Goal: Task Accomplishment & Management: Complete application form

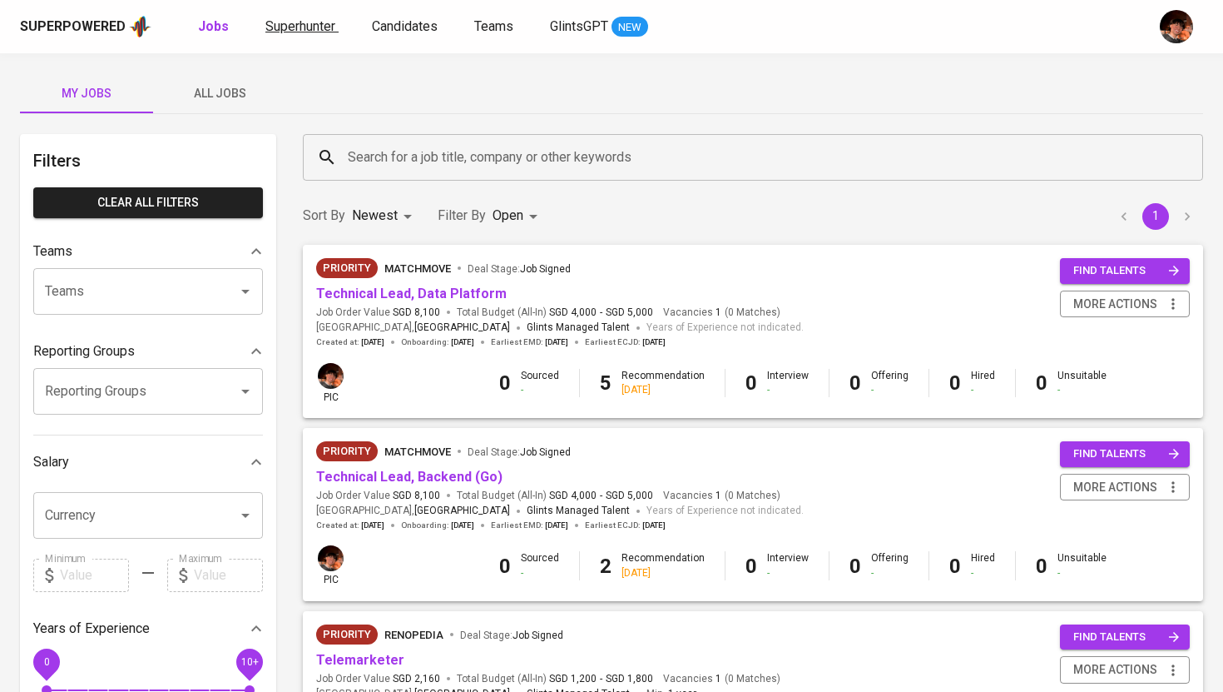
click at [305, 31] on span "Superhunter" at bounding box center [300, 26] width 70 height 16
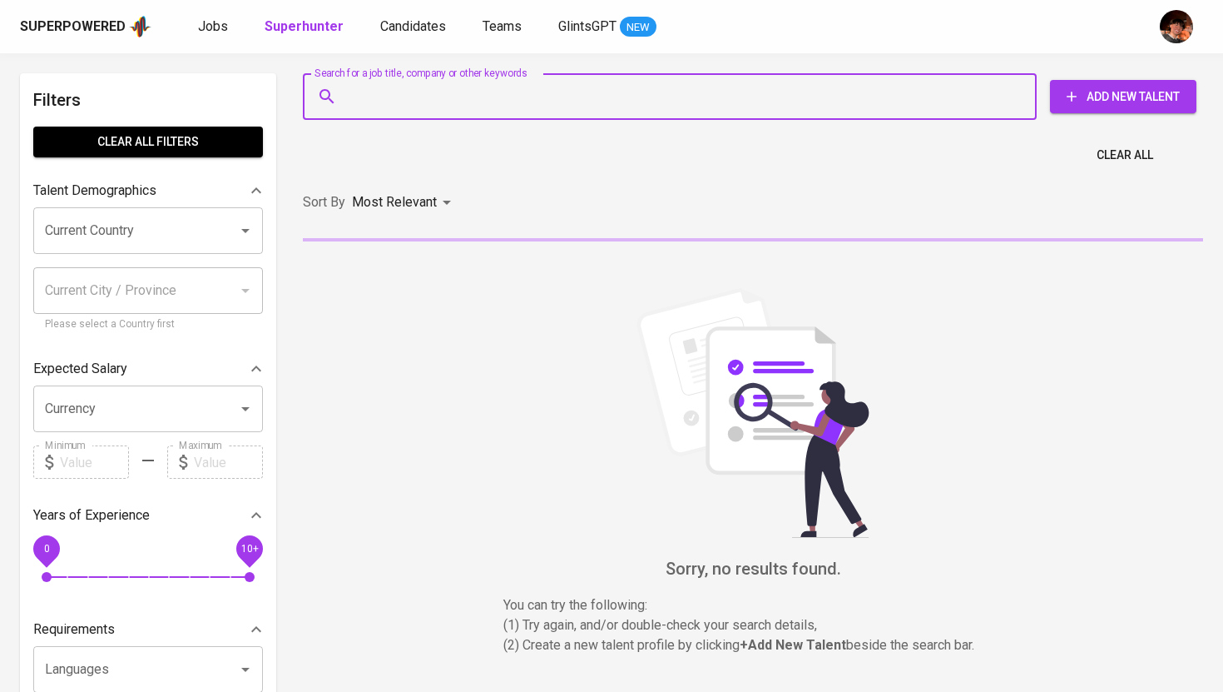
click at [472, 106] on input "Search for a job title, company or other keywords" at bounding box center [674, 97] width 661 height 32
paste input "[EMAIL_ADDRESS][DOMAIN_NAME]"
type input "[EMAIL_ADDRESS][DOMAIN_NAME]"
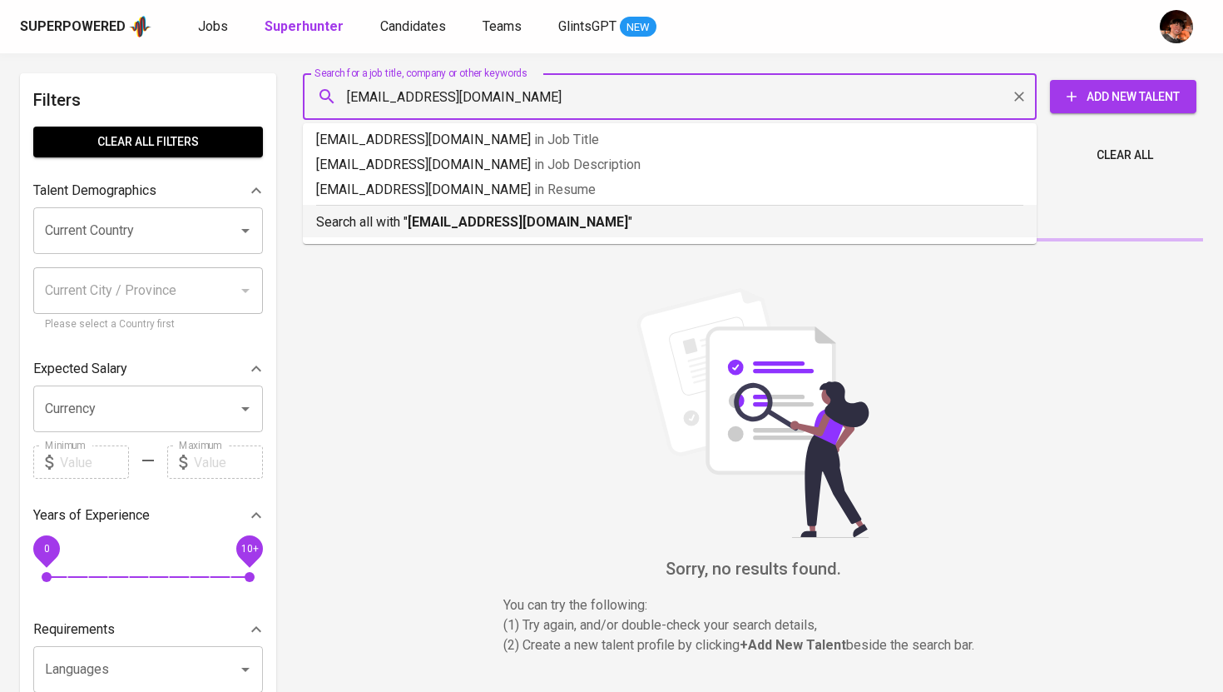
click at [482, 227] on b "[EMAIL_ADDRESS][DOMAIN_NAME]" at bounding box center [518, 222] width 221 height 16
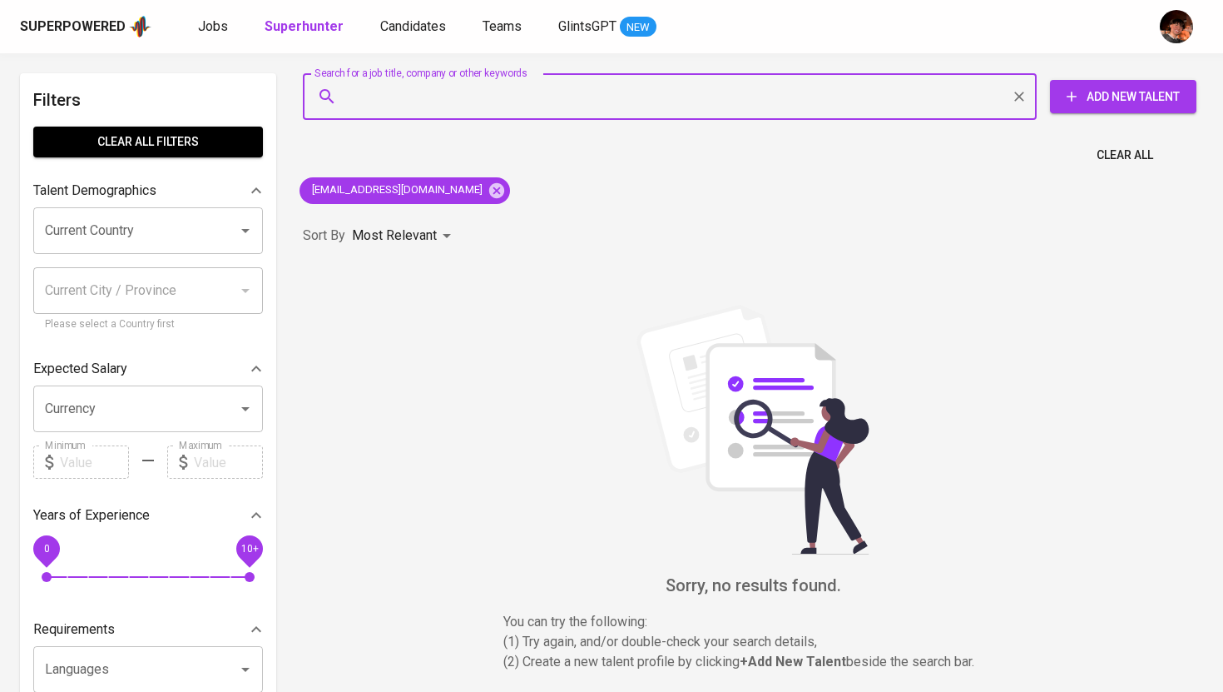
click at [1135, 97] on span "Add New Talent" at bounding box center [1124, 97] width 120 height 21
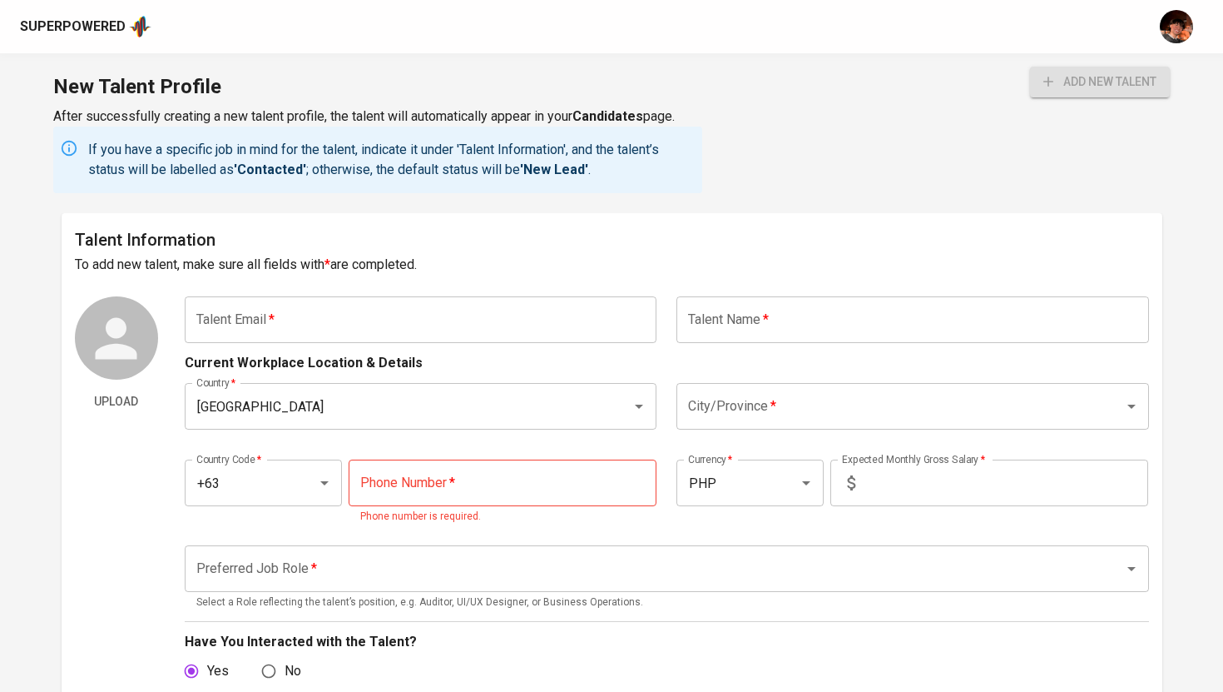
click at [463, 310] on input "text" at bounding box center [421, 319] width 473 height 47
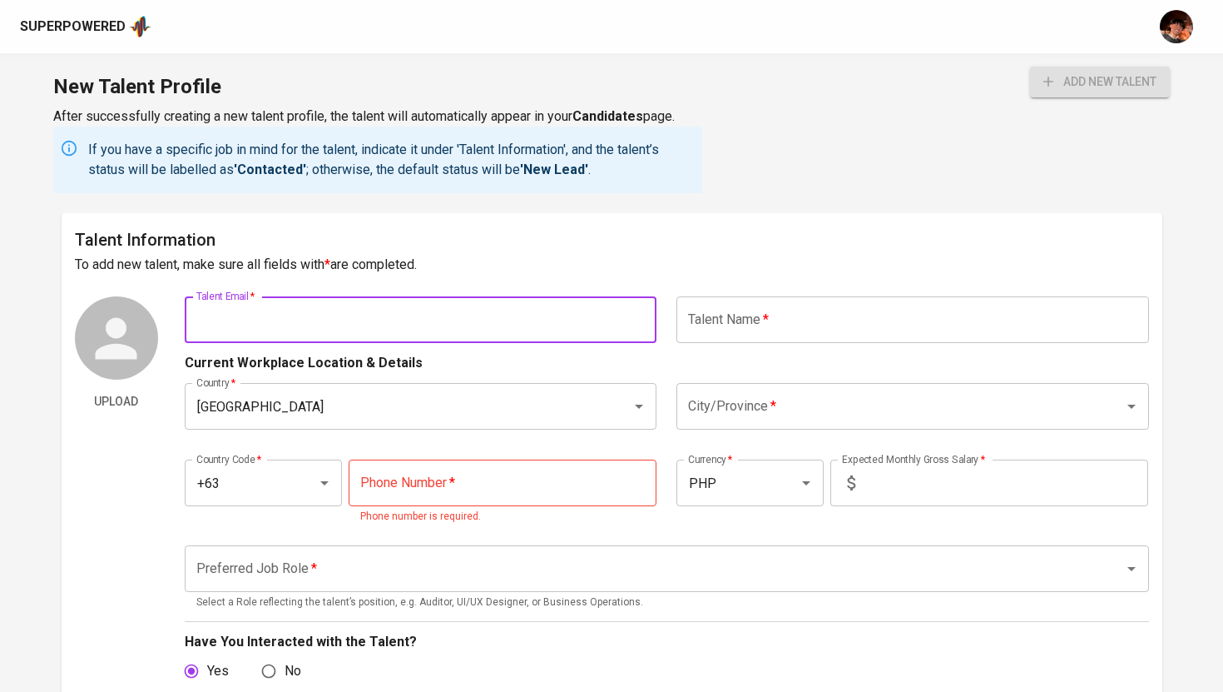
paste input "[EMAIL_ADDRESS][DOMAIN_NAME]"
type input "[EMAIL_ADDRESS][DOMAIN_NAME]"
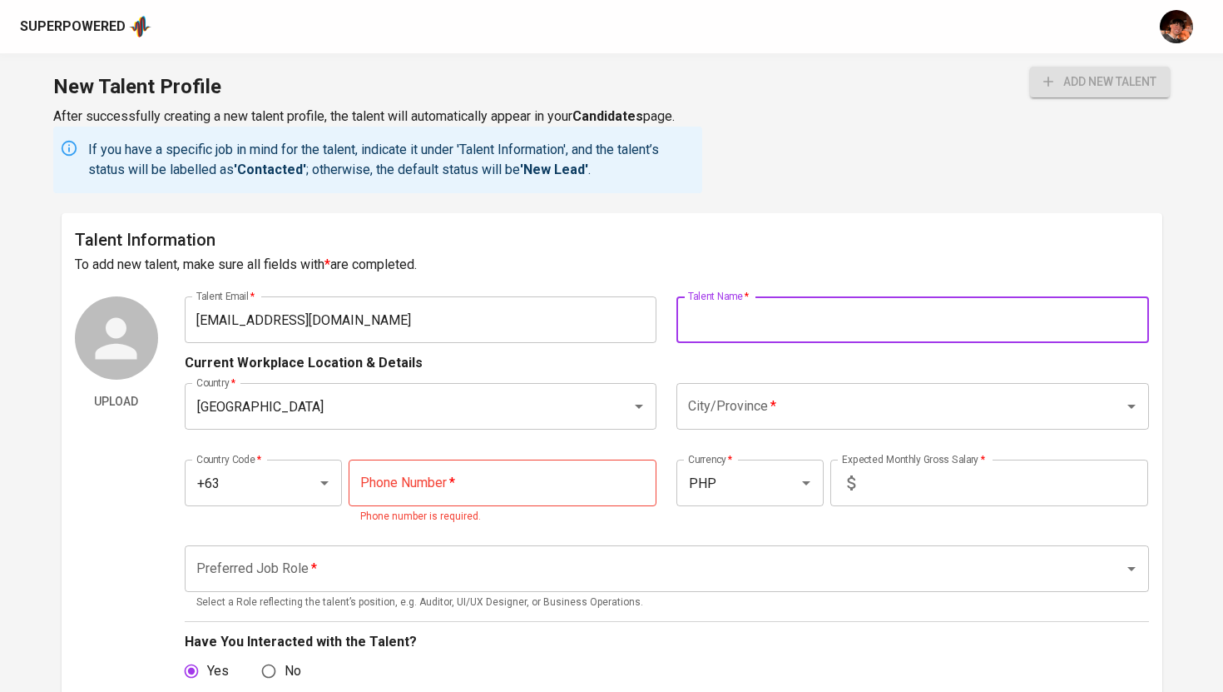
click at [809, 301] on input "text" at bounding box center [913, 319] width 473 height 47
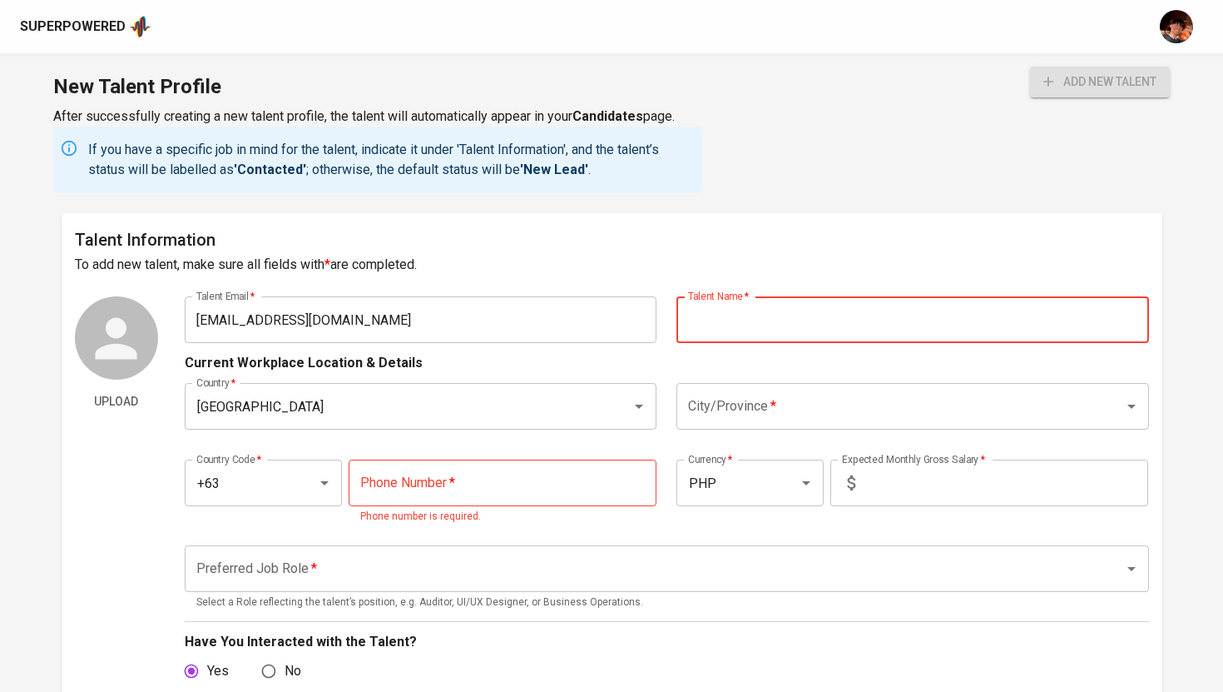
paste input "NIÑA BARCELONA-FRANJE"
type input "NIÑA BARCELONA-FRANJE"
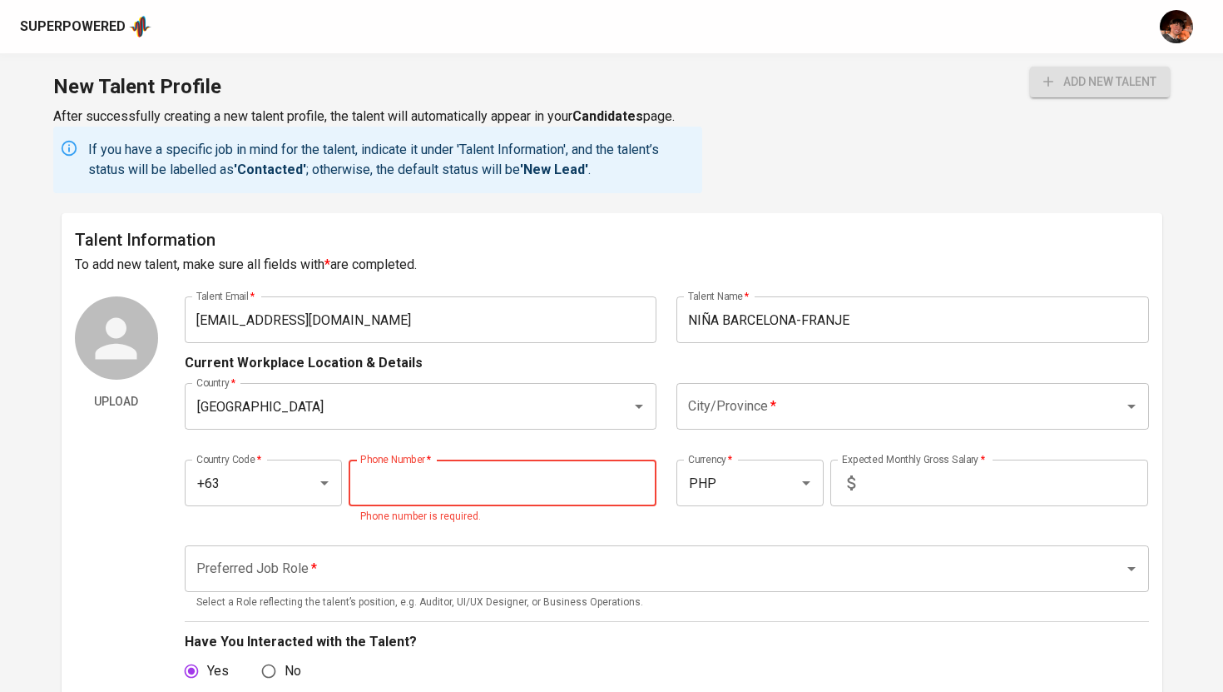
click at [523, 499] on input "tel" at bounding box center [503, 482] width 308 height 47
paste input "[PHONE_NUMBER]"
type input "[PHONE_NUMBER]"
click at [833, 411] on input "City/Province   *" at bounding box center [889, 406] width 411 height 32
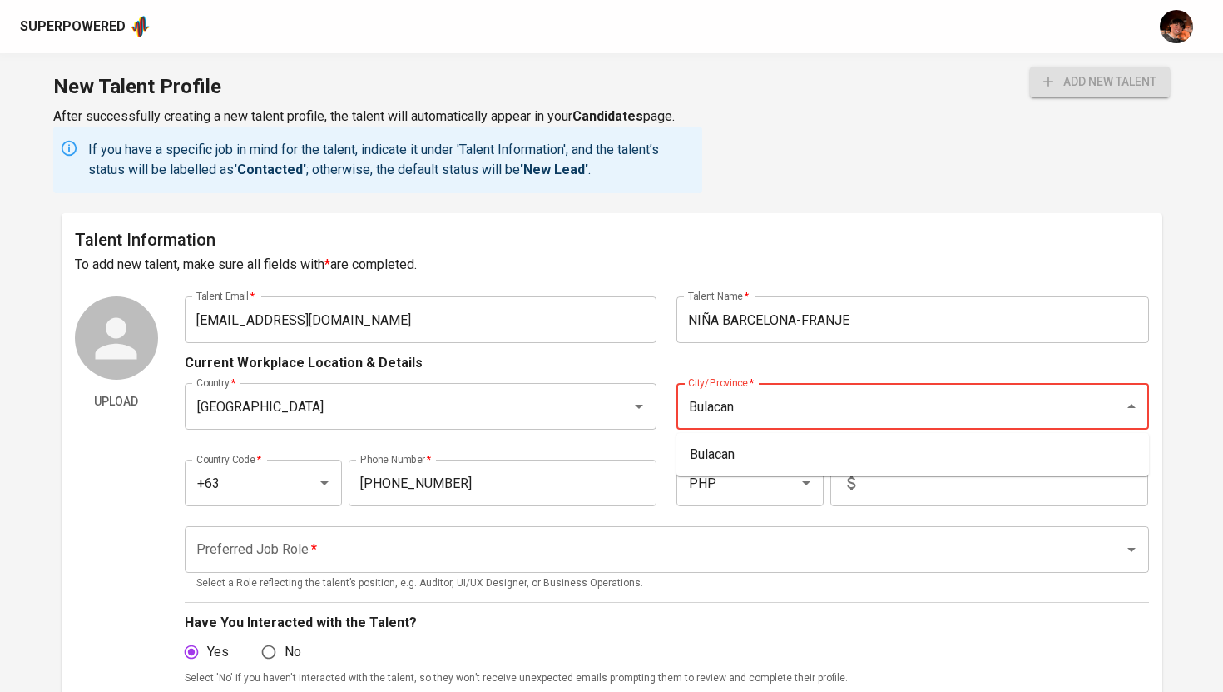
click at [863, 438] on ul "Bulacan" at bounding box center [913, 454] width 473 height 43
click at [860, 444] on li "Bulacan" at bounding box center [913, 454] width 473 height 30
type input "Bulacan"
click at [912, 474] on input "text" at bounding box center [1005, 482] width 286 height 47
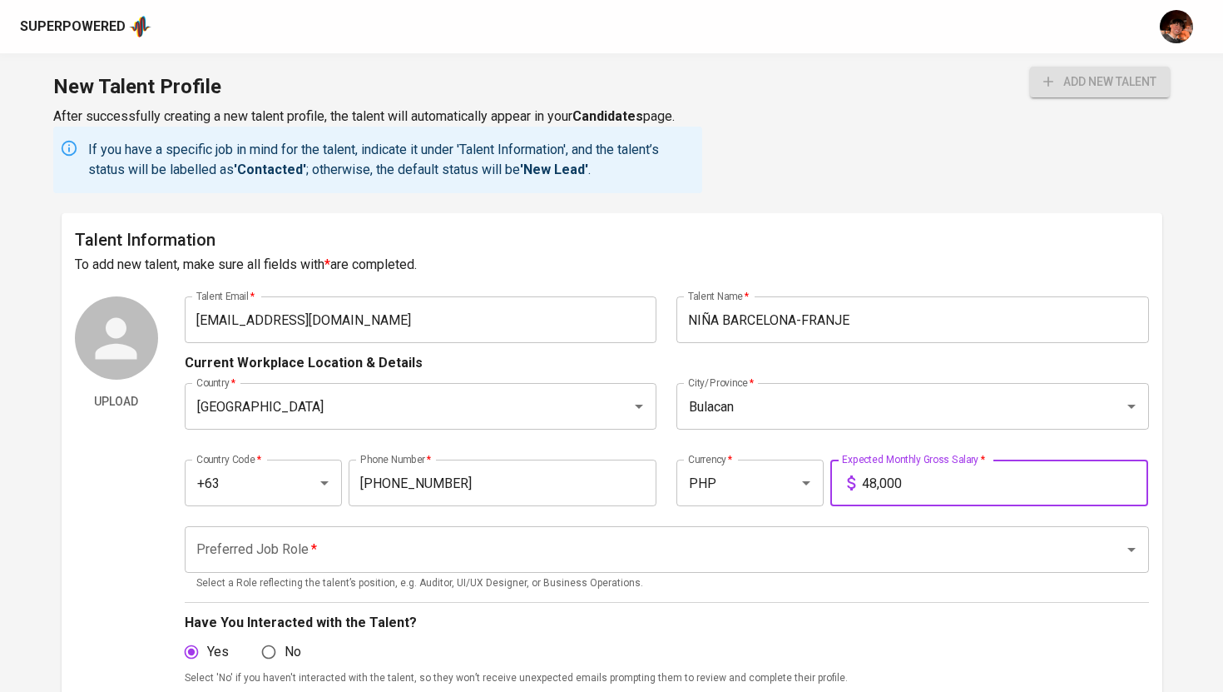
type input "48,000"
click at [580, 552] on input "Preferred Job Role   *" at bounding box center [643, 549] width 903 height 32
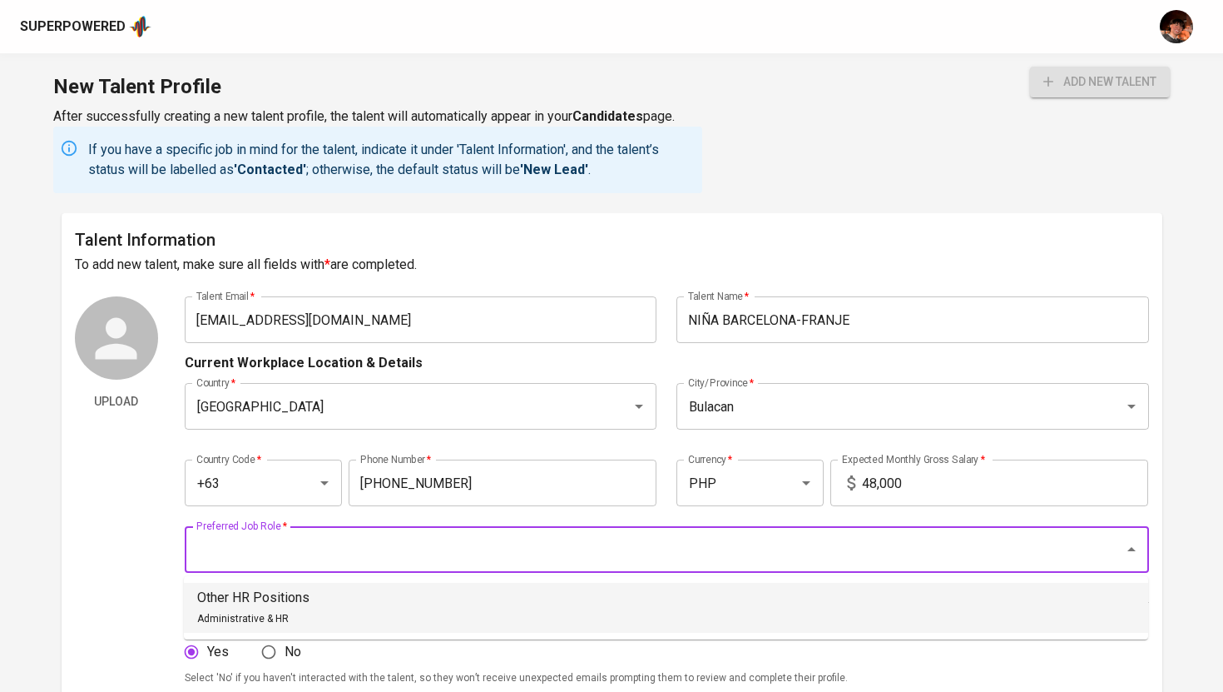
click at [474, 601] on li "Other HR Positions Administrative & HR" at bounding box center [666, 608] width 965 height 50
type input "Other HR Positions"
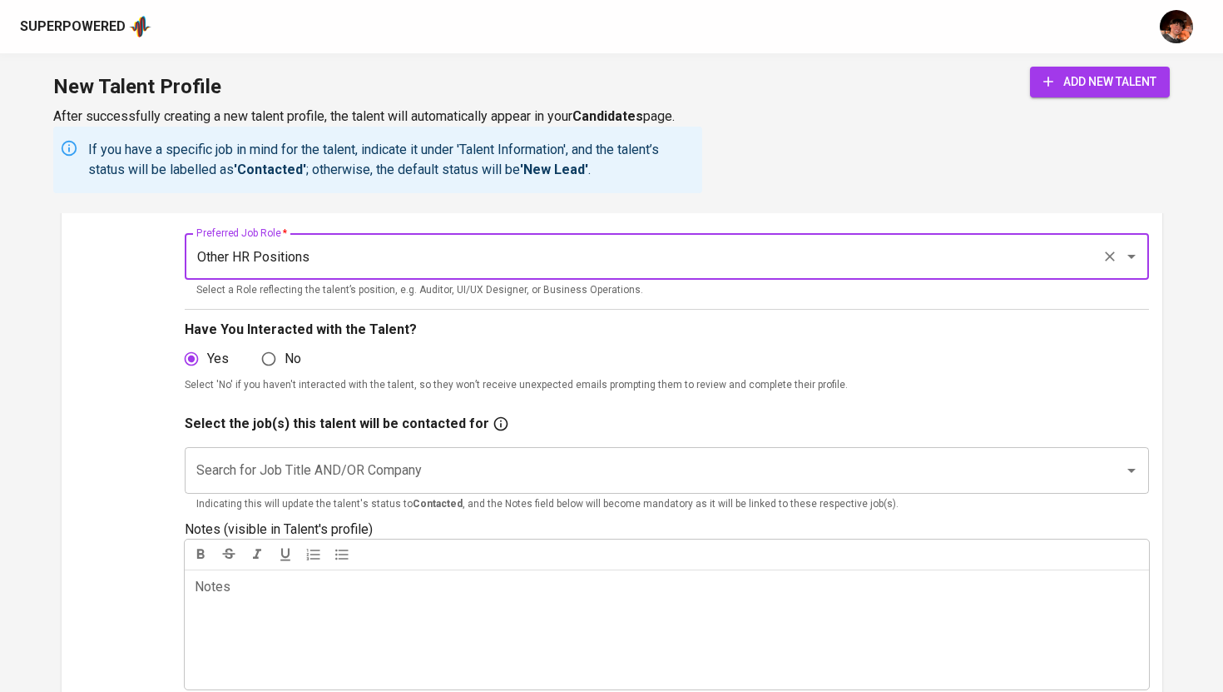
scroll to position [309, 0]
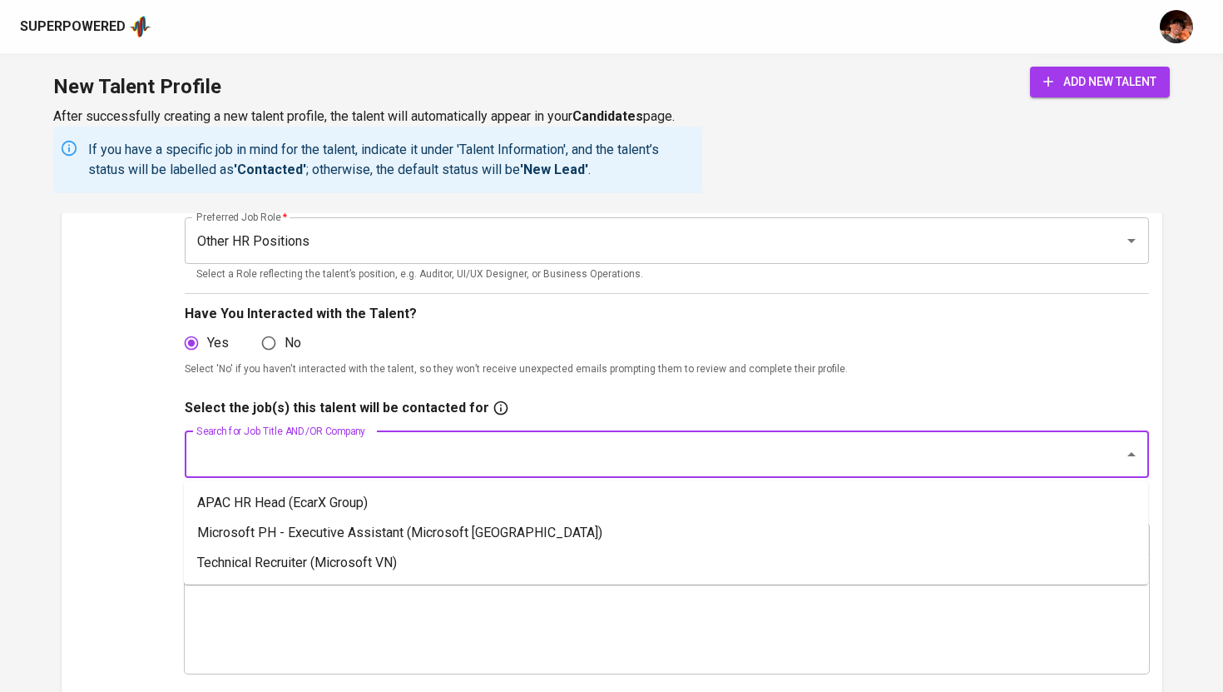
click at [510, 455] on input "Search for Job Title AND/OR Company" at bounding box center [643, 455] width 903 height 32
click at [404, 538] on li "Microsoft PH - Executive Assistant (Microsoft [GEOGRAPHIC_DATA])" at bounding box center [666, 533] width 965 height 30
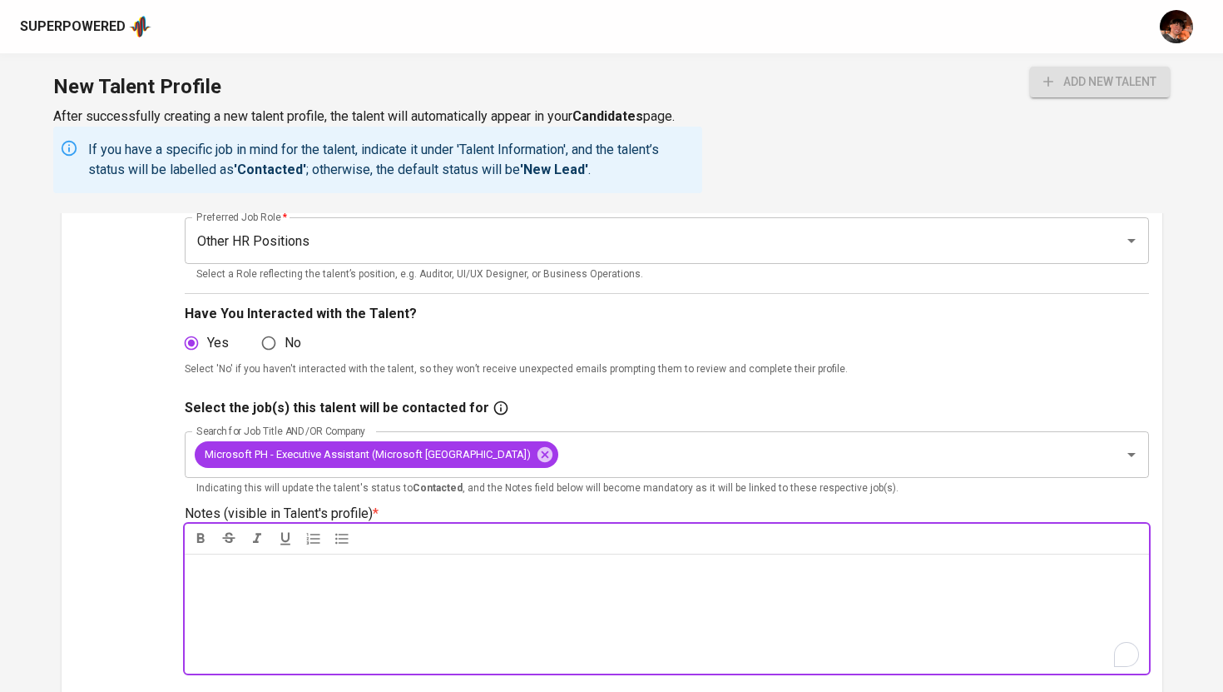
click at [399, 610] on div "Notes * ﻿" at bounding box center [667, 613] width 965 height 120
click at [1059, 99] on div "add new talent" at bounding box center [1100, 130] width 140 height 126
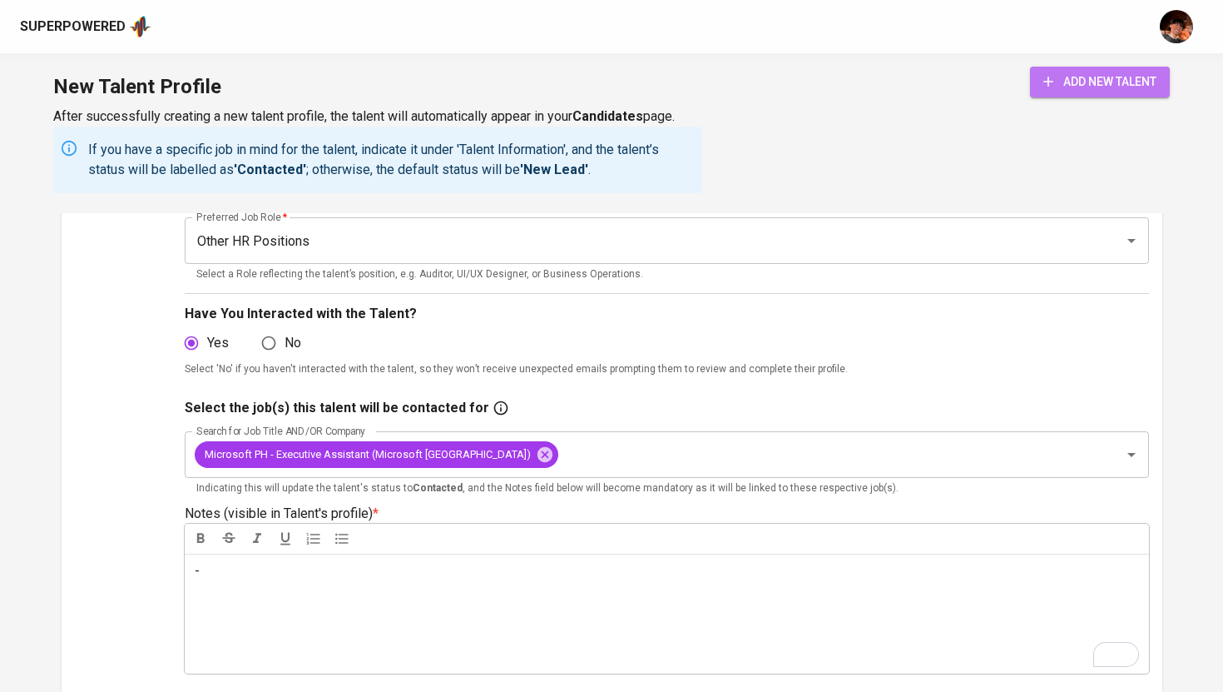
click at [1062, 87] on span "add new talent" at bounding box center [1100, 82] width 113 height 21
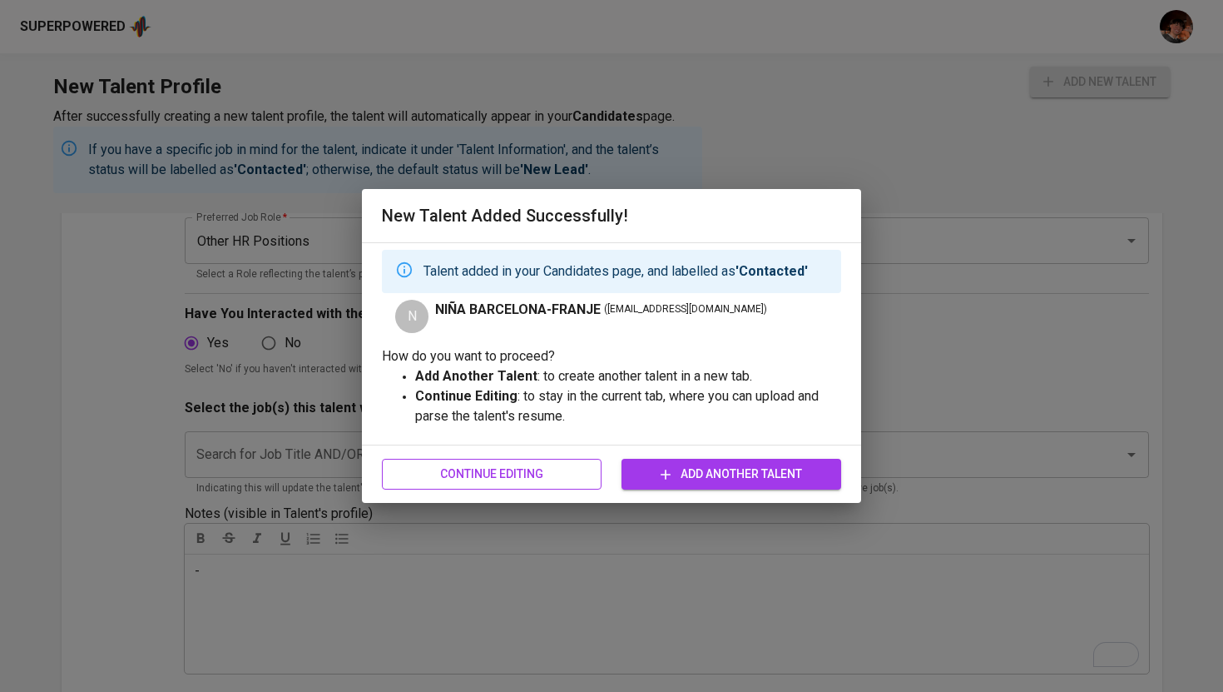
click at [488, 484] on span "Continue Editing" at bounding box center [491, 474] width 193 height 21
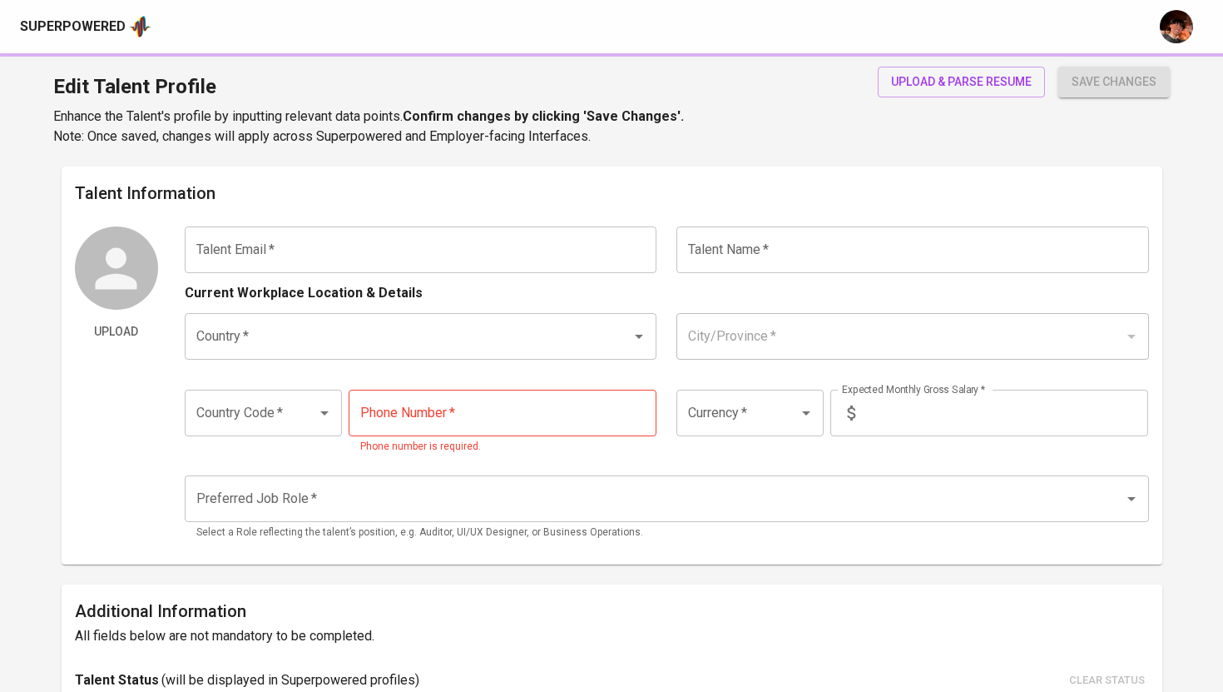
type input "[EMAIL_ADDRESS][DOMAIN_NAME]"
type input "NIÑA BARCELONA-FRANJE"
type input "[GEOGRAPHIC_DATA]"
type input "Bulacan"
type input "+63"
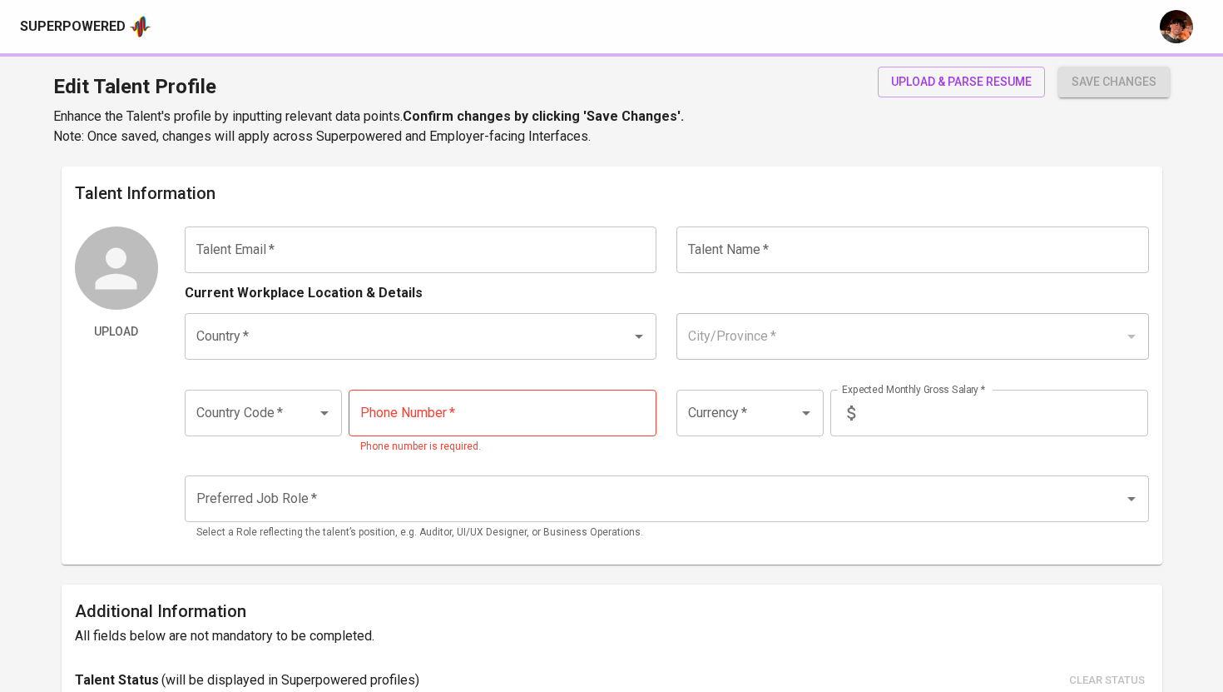
type input "[PHONE_NUMBER]"
type input "PHP"
type input "48,000"
type input "Other HR Positions"
